Goal: Information Seeking & Learning: Learn about a topic

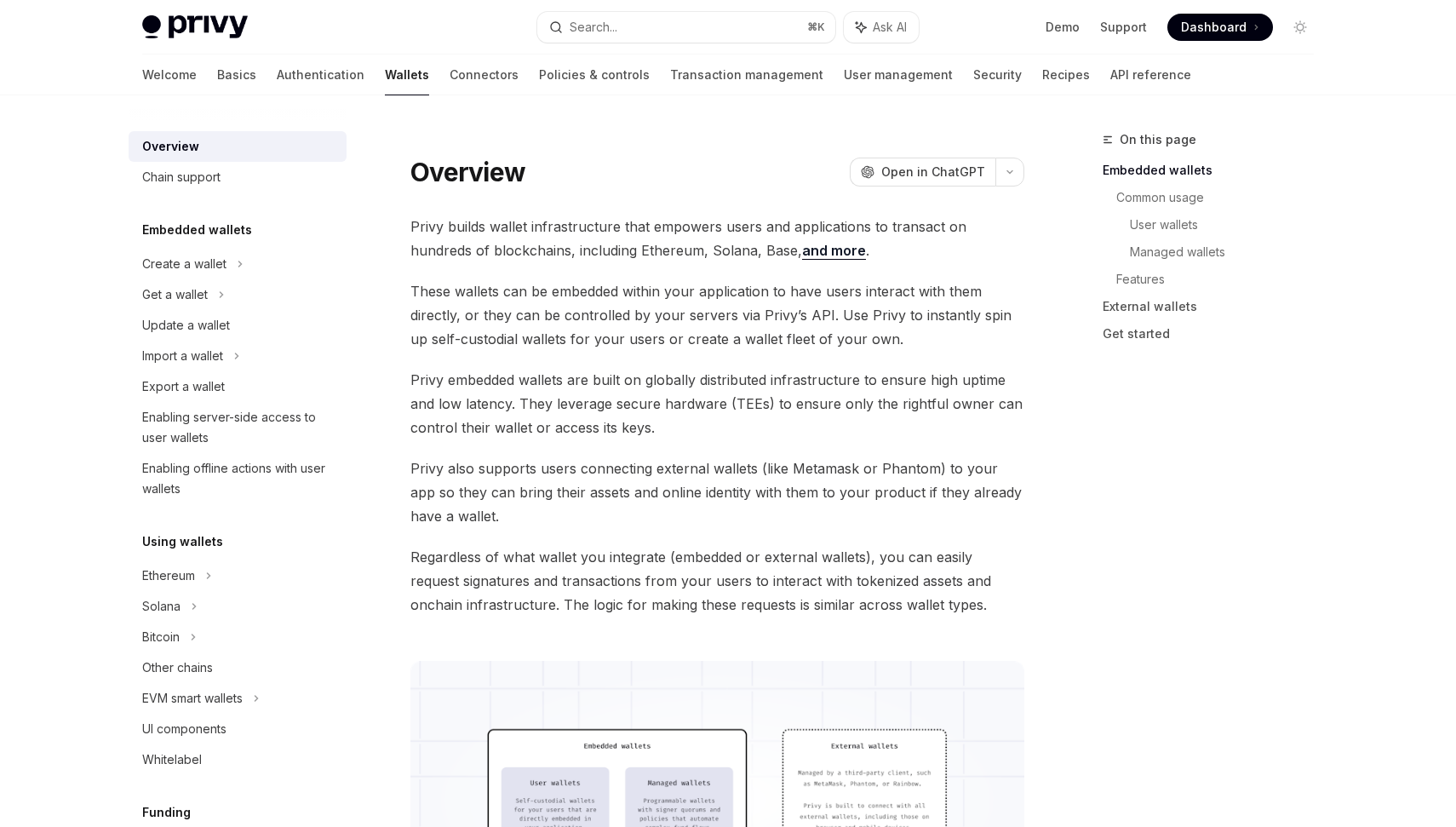
click at [199, 27] on img at bounding box center [195, 27] width 106 height 24
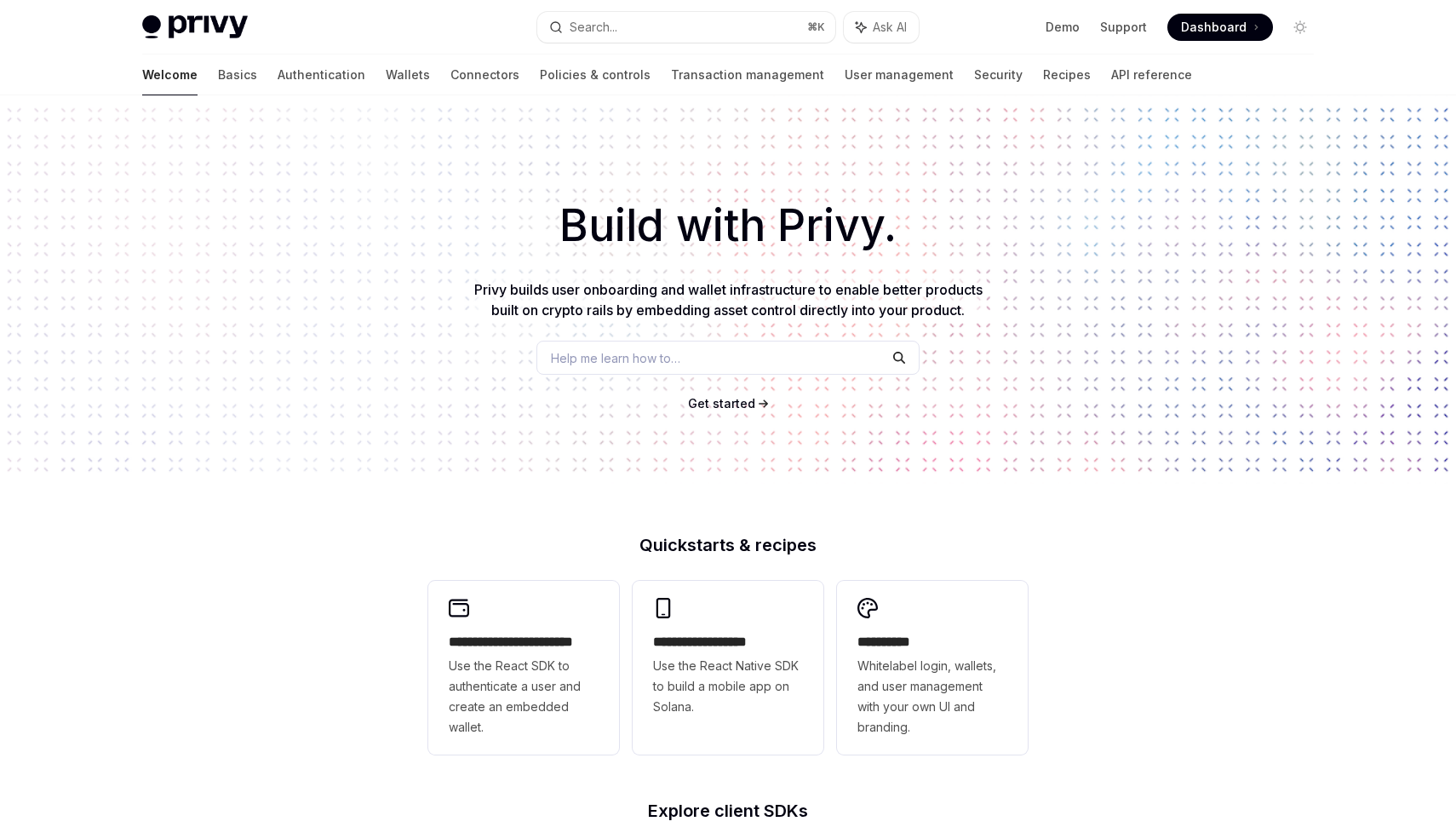
type textarea "*"
click at [540, 75] on link "Policies & controls" at bounding box center [595, 75] width 111 height 41
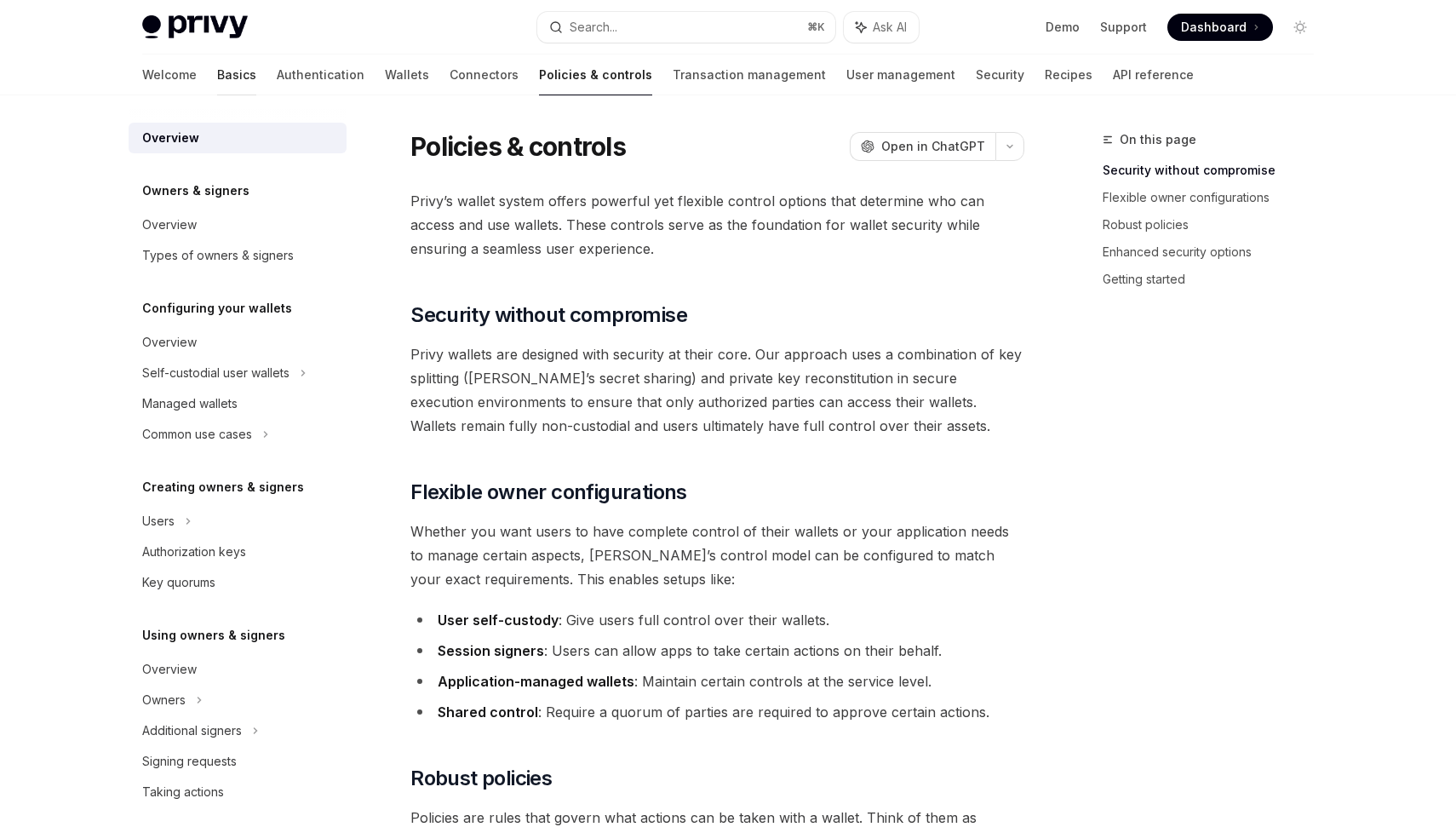
click at [217, 83] on link "Basics" at bounding box center [237, 75] width 39 height 41
type textarea "*"
